Goal: Task Accomplishment & Management: Manage account settings

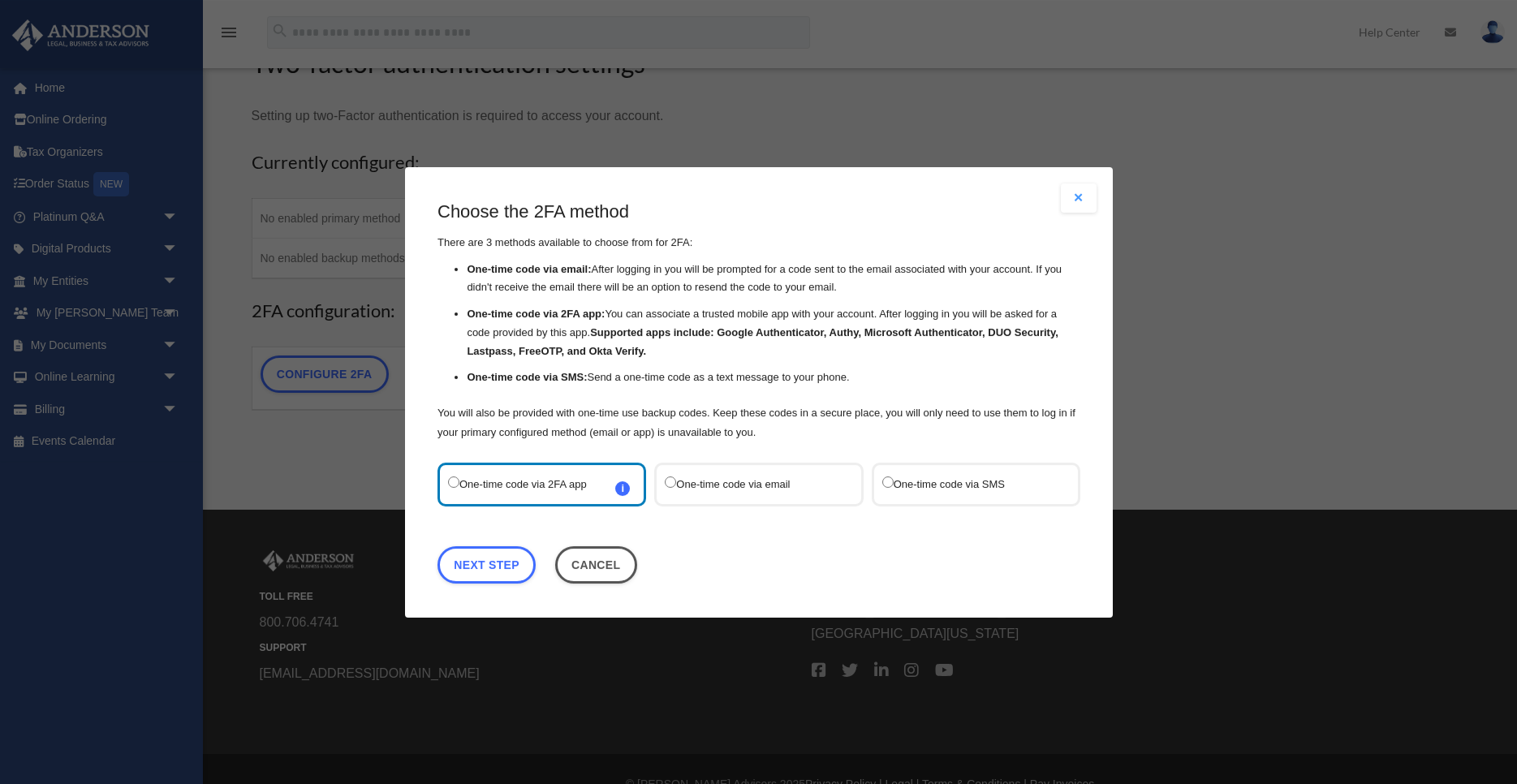
scroll to position [121, 0]
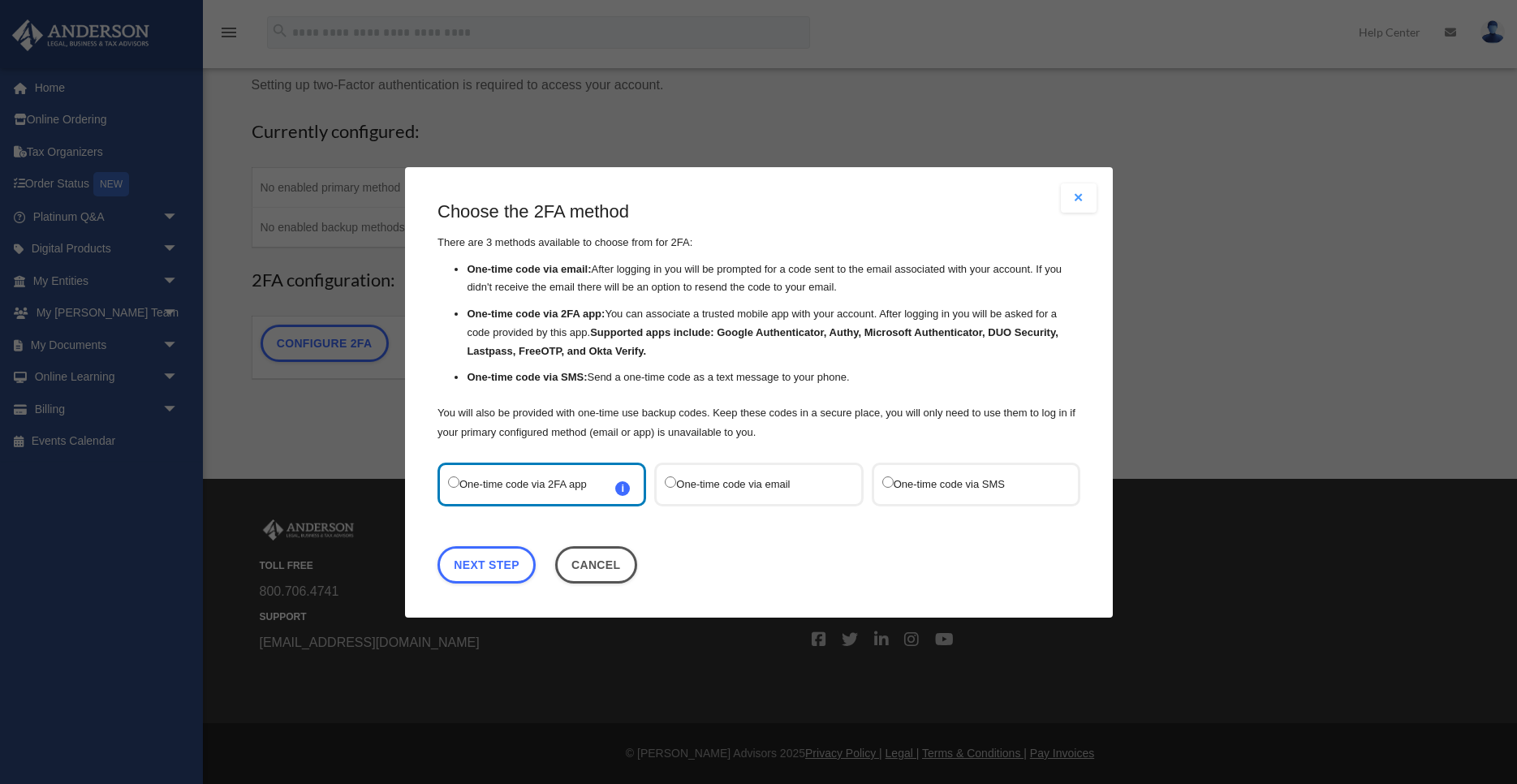
click at [762, 492] on label "One-time code via email" at bounding box center [750, 484] width 171 height 23
click at [487, 490] on label "One-time code via 2FA app i Refer to the guide on how to set up 2FA apps for mo…" at bounding box center [533, 484] width 171 height 23
click at [624, 487] on span "i Refer to the guide on how to set up 2FA apps for more information on how to s…" at bounding box center [622, 488] width 14 height 14
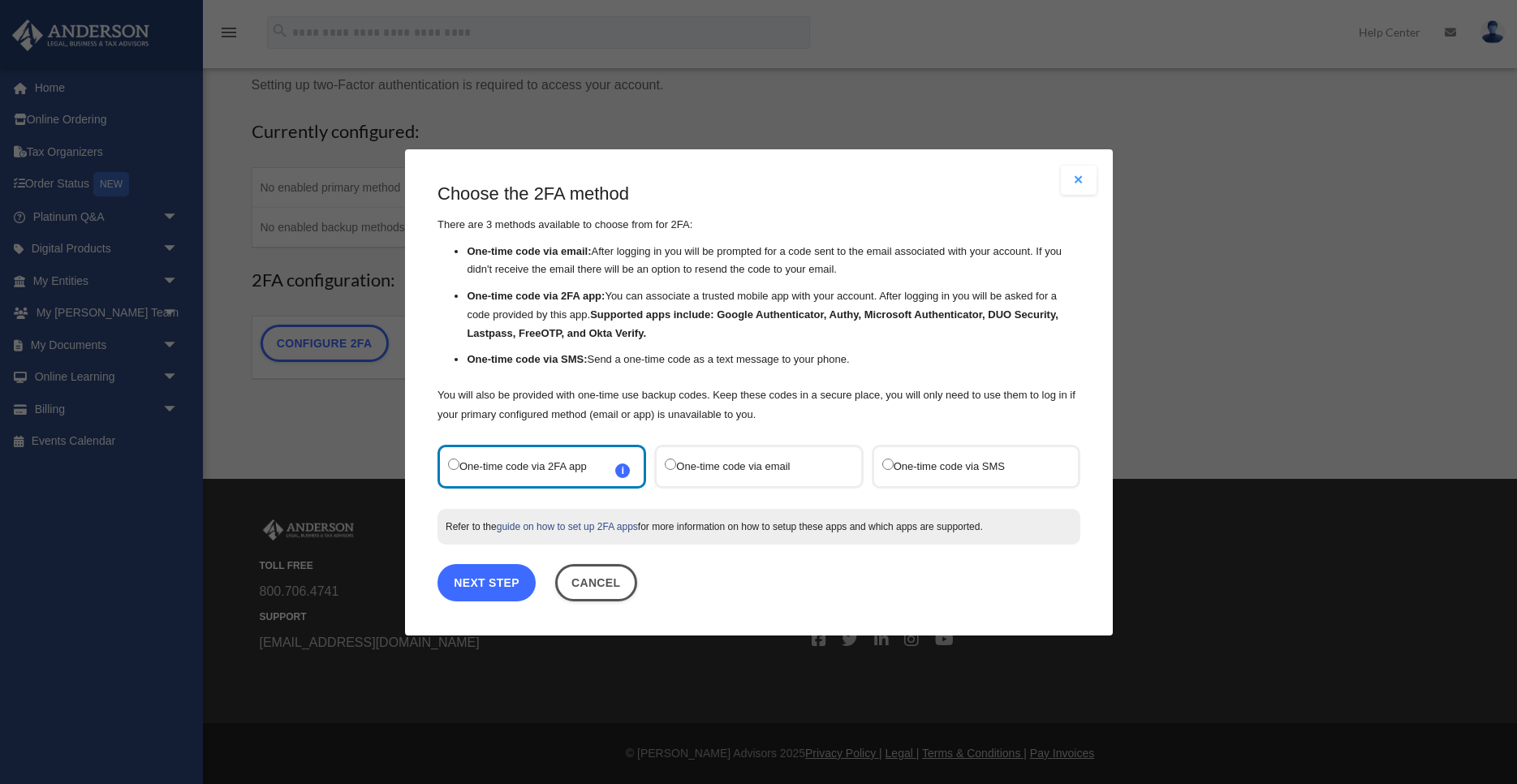
click at [522, 574] on link "Next Step" at bounding box center [487, 581] width 98 height 38
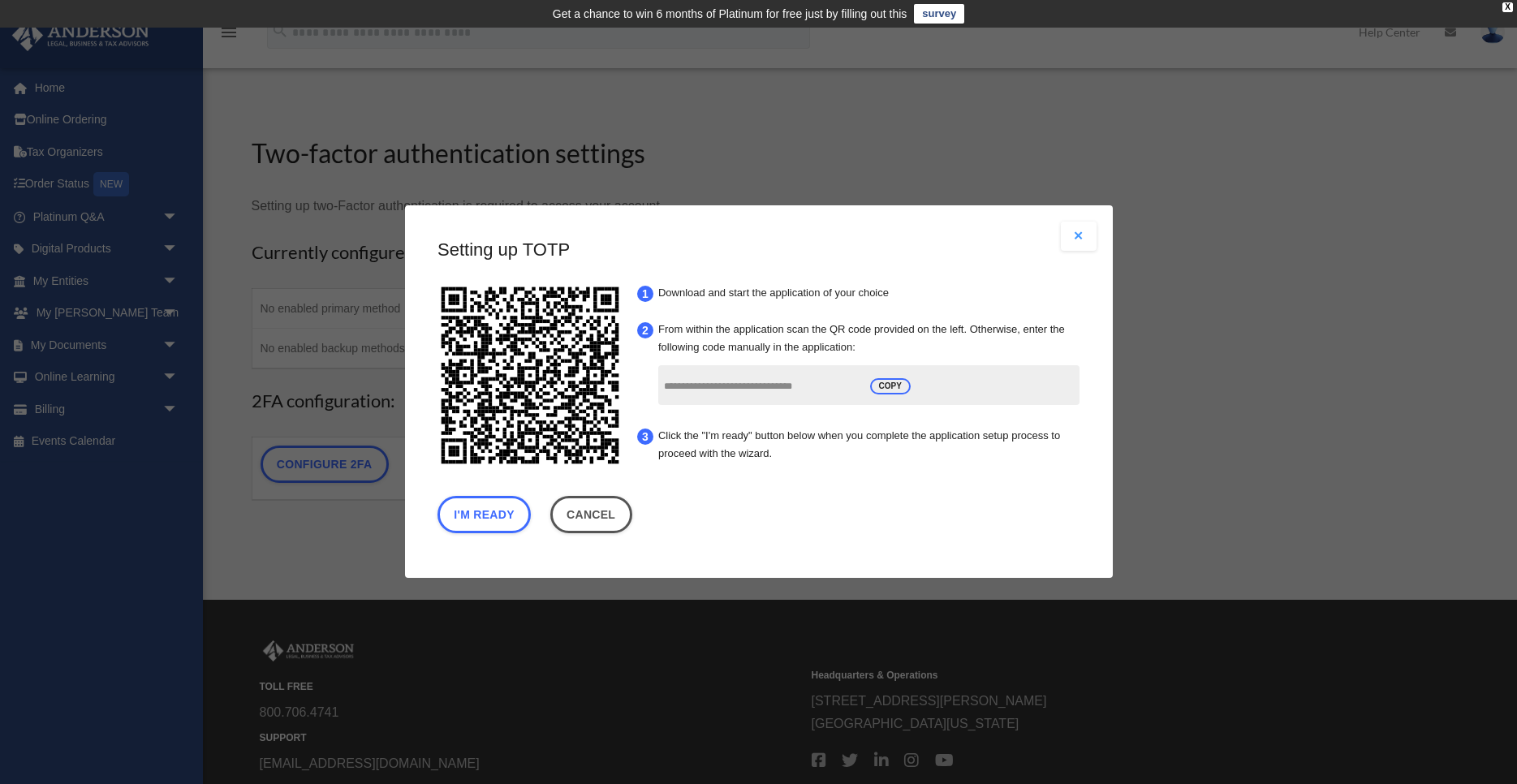
drag, startPoint x: 435, startPoint y: 276, endPoint x: 632, endPoint y: 480, distance: 283.6
click at [472, 524] on button "I'm Ready" at bounding box center [484, 516] width 94 height 38
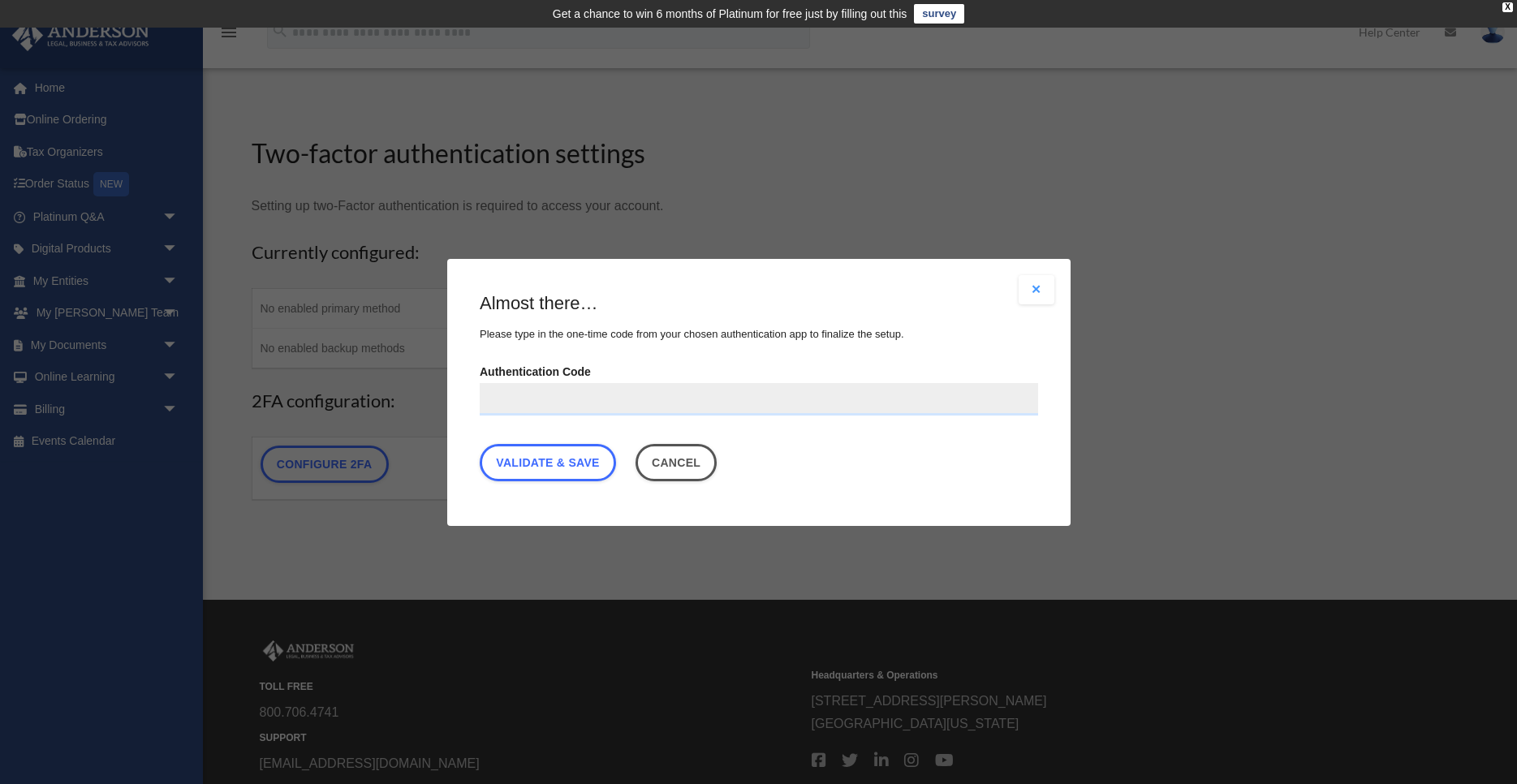
click at [582, 387] on input "Authentication Code" at bounding box center [759, 399] width 558 height 33
click at [625, 402] on input "Authentication Code" at bounding box center [759, 399] width 558 height 33
paste input "******"
type input "******"
click at [527, 463] on link "Validate & Save" at bounding box center [548, 462] width 136 height 38
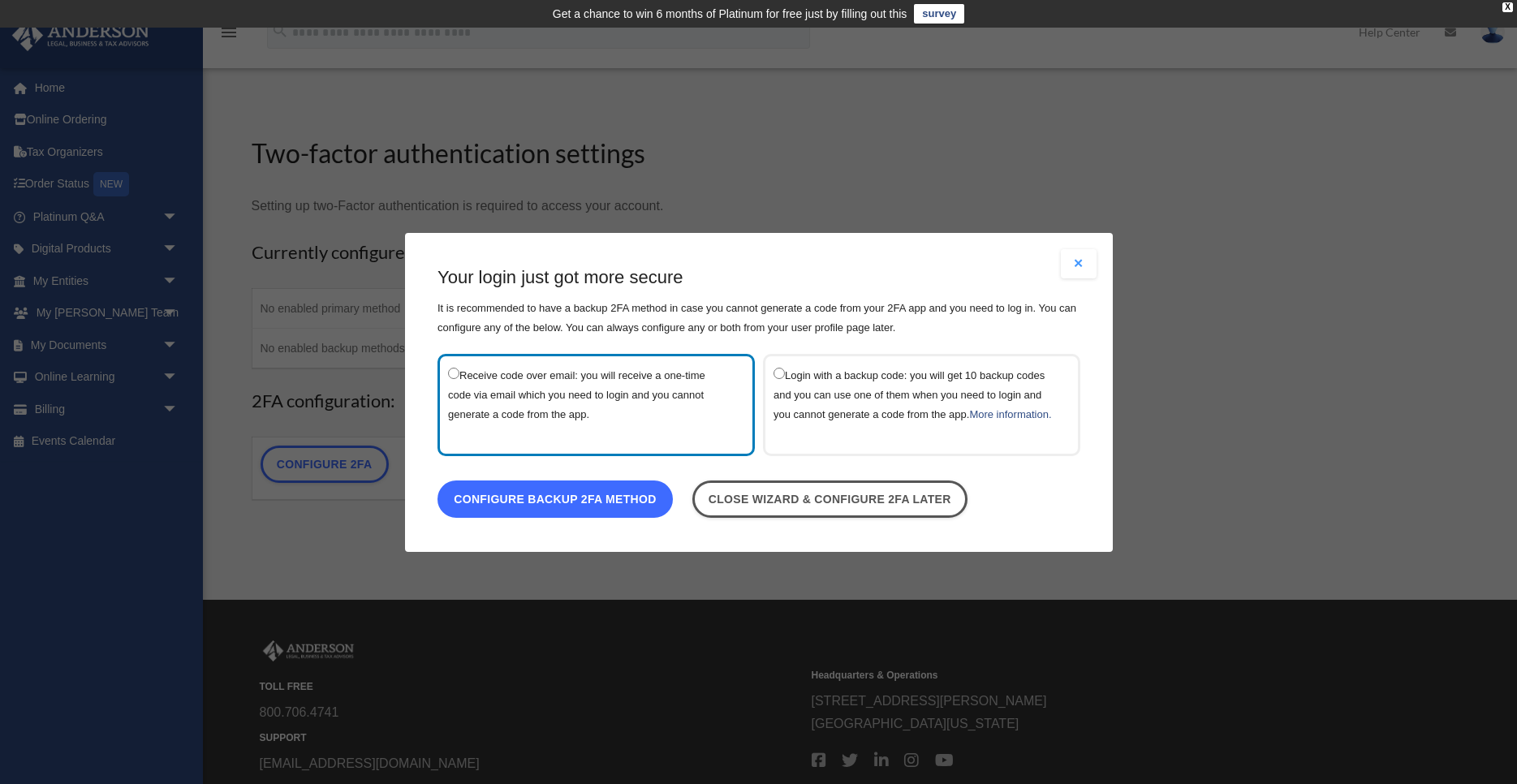
click at [563, 498] on link "Configure backup 2FA method" at bounding box center [555, 498] width 236 height 38
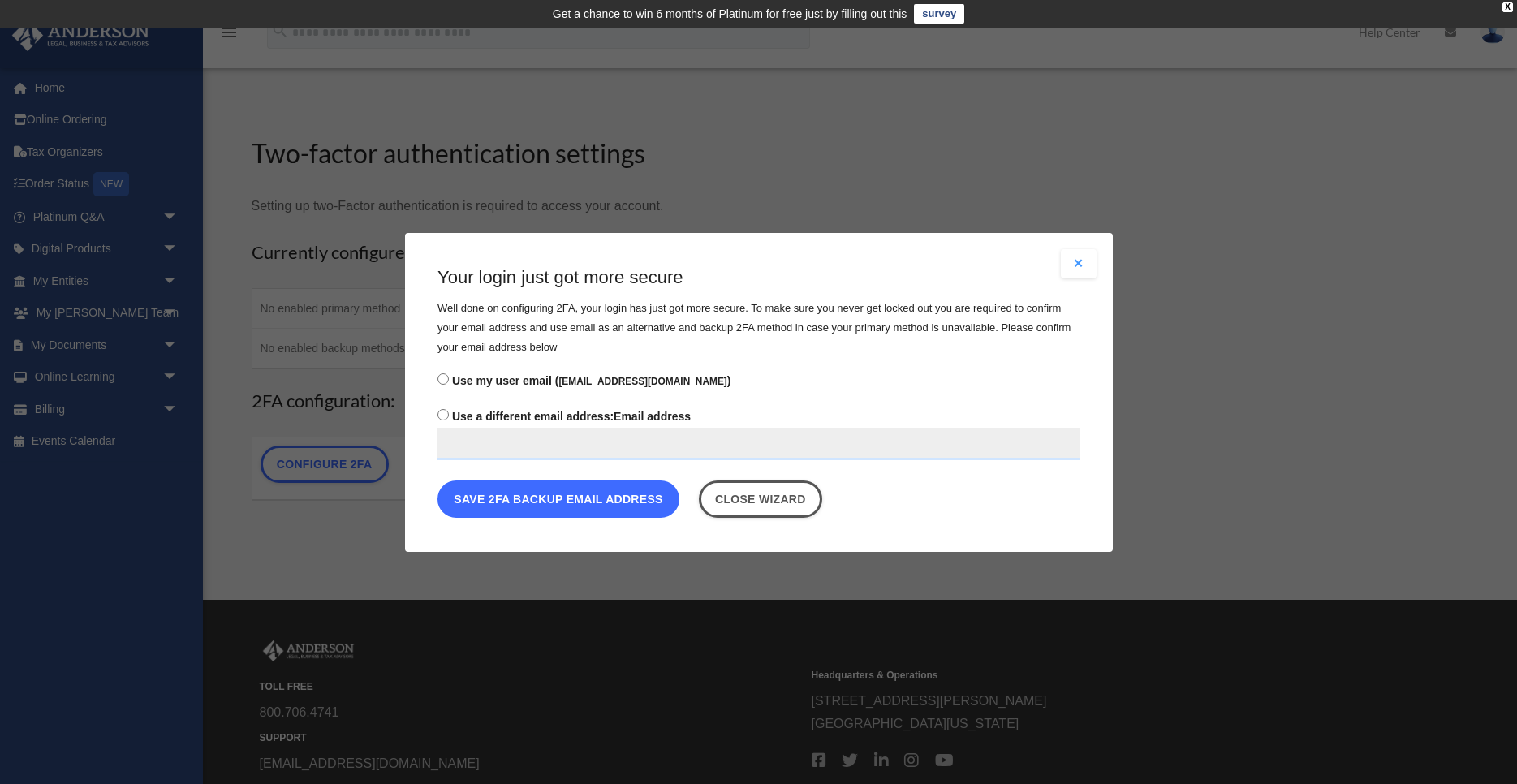
click at [571, 506] on button "Save 2FA backup email address" at bounding box center [558, 498] width 242 height 38
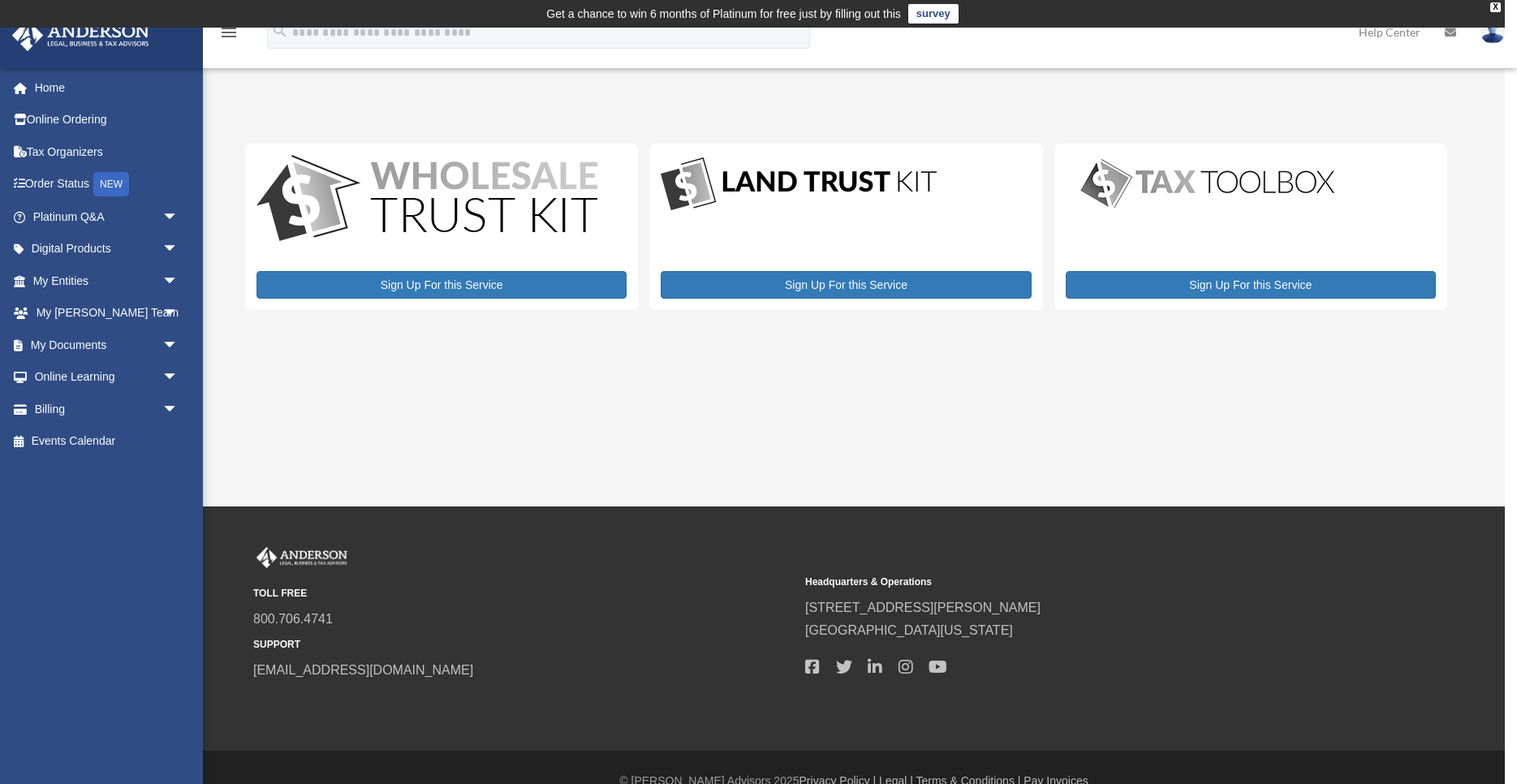
click at [1000, 483] on div "My Services r_mahaiuddin@outlook.com Sign Out r_mahaiuddin@outlook.com Home Onl…" at bounding box center [752, 267] width 1505 height 479
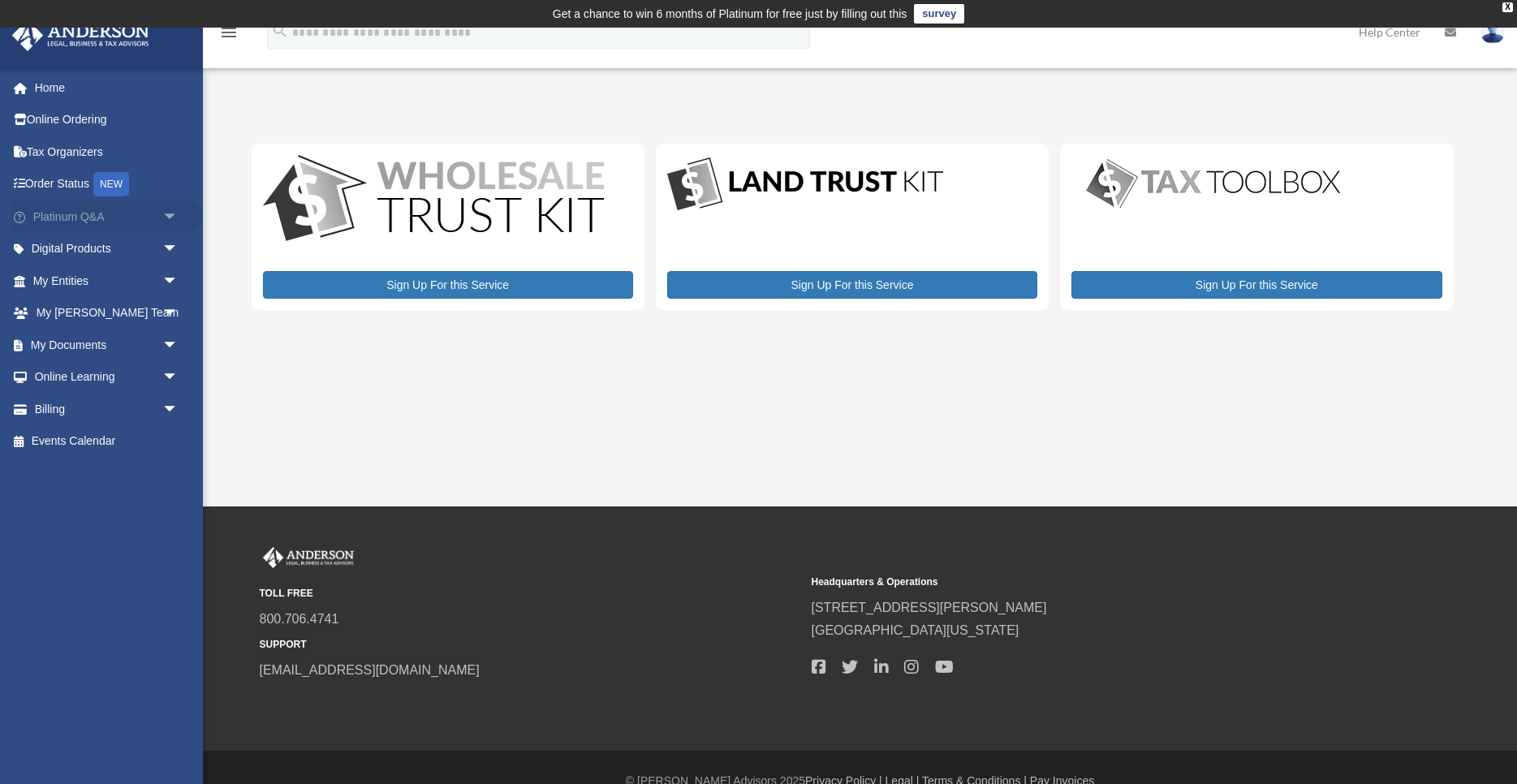
click at [170, 221] on span "arrow_drop_down" at bounding box center [179, 217] width 33 height 33
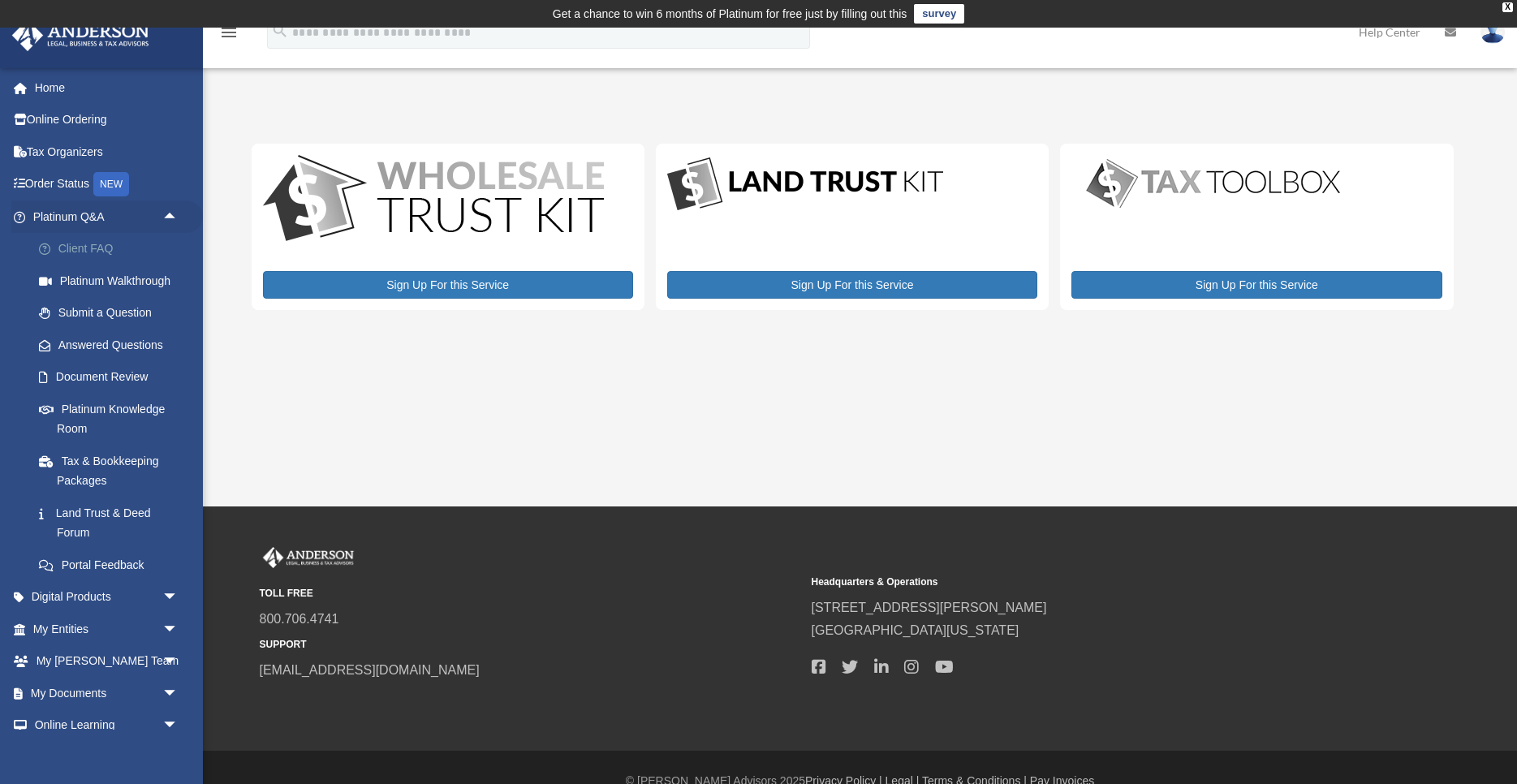
click at [139, 247] on link "Client FAQ" at bounding box center [113, 249] width 181 height 33
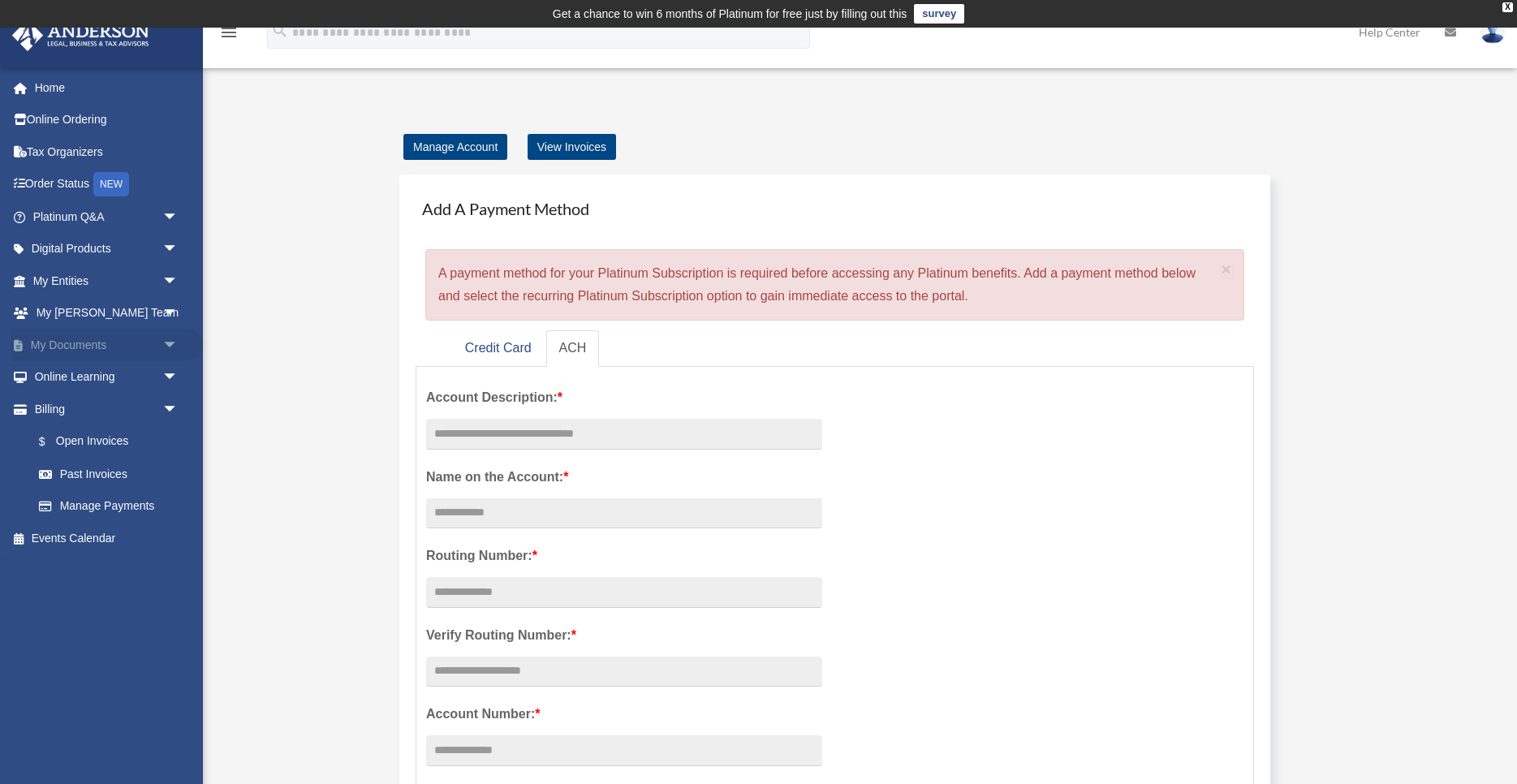
click at [181, 344] on span "arrow_drop_down" at bounding box center [179, 346] width 33 height 33
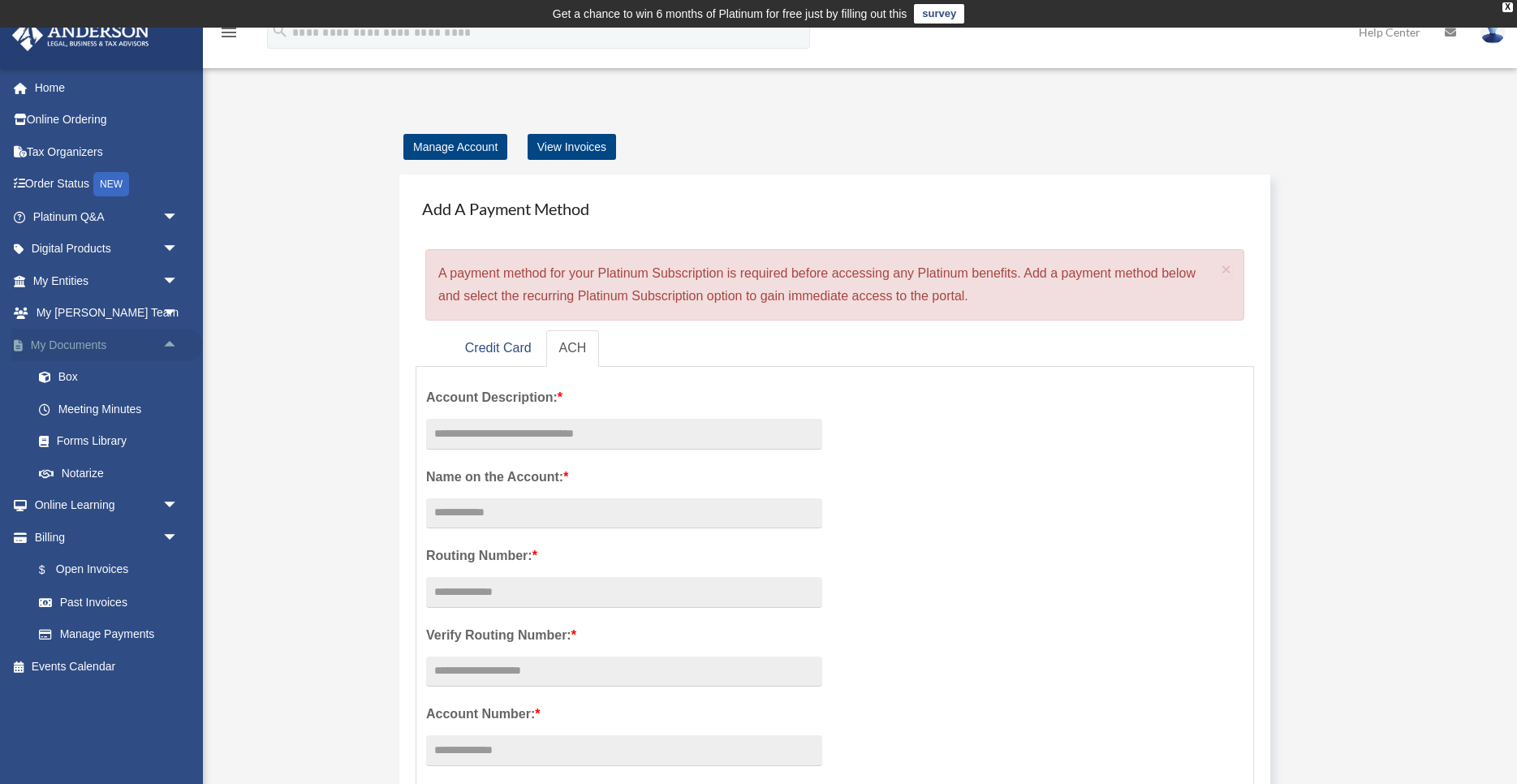
click at [175, 344] on span "arrow_drop_up" at bounding box center [179, 346] width 33 height 33
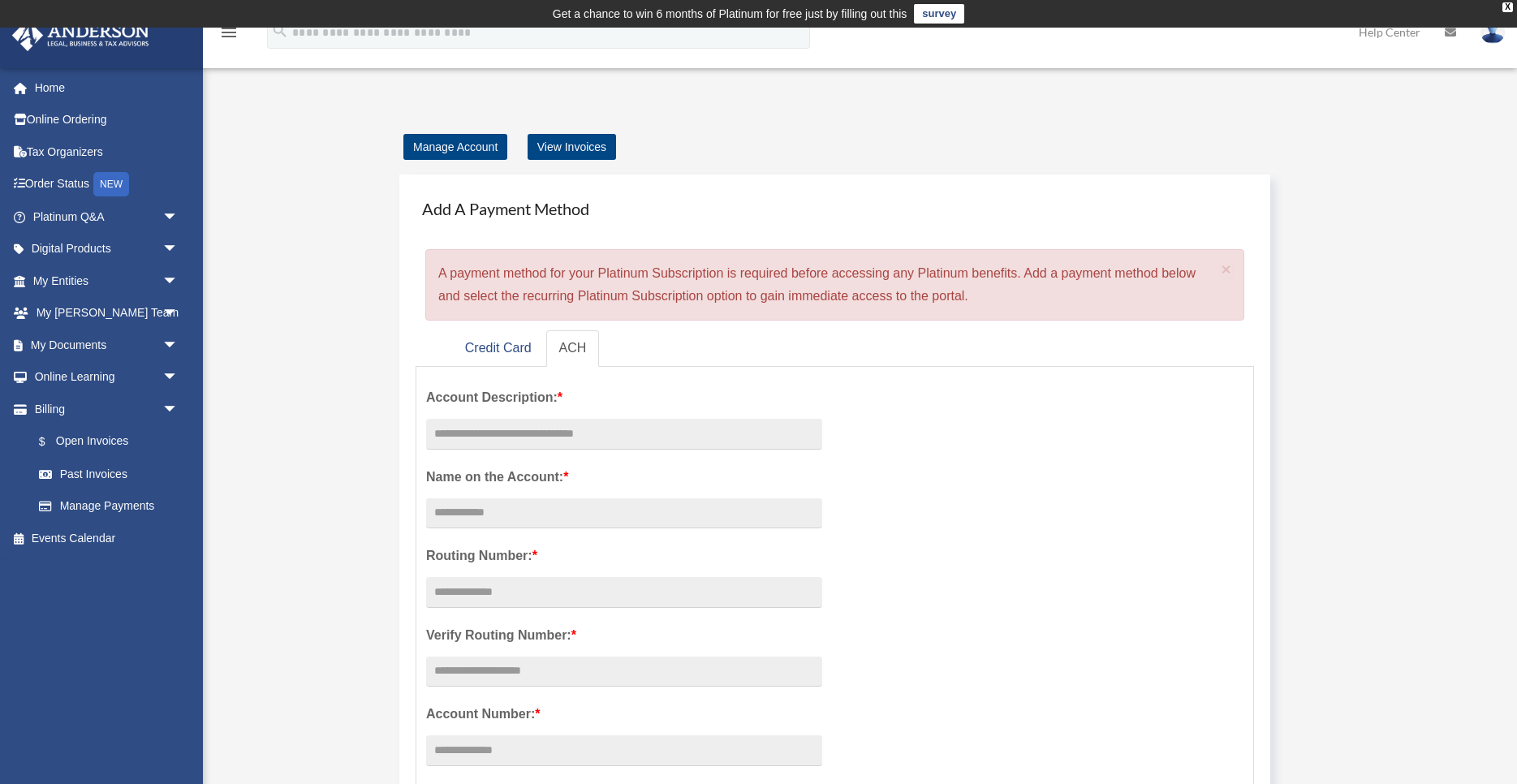
click at [313, 356] on div "Manage Account View Invoices Add A Payment Method × A payment method for your P…" at bounding box center [858, 736] width 1238 height 1202
click at [50, 92] on link "Home" at bounding box center [107, 88] width 191 height 33
click at [1166, 195] on h4 "Add A Payment Method" at bounding box center [834, 209] width 839 height 36
